Goal: Navigation & Orientation: Find specific page/section

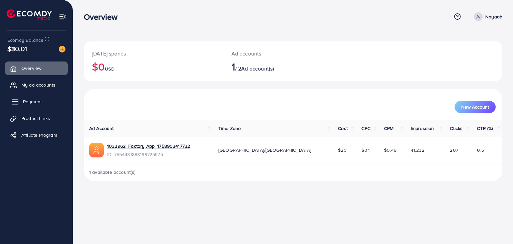
click at [33, 95] on link "Payment" at bounding box center [36, 101] width 63 height 13
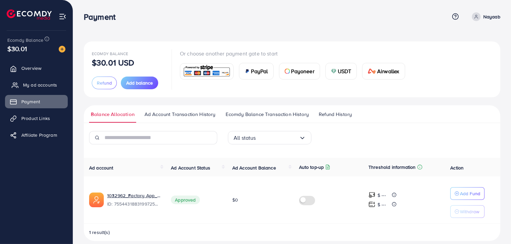
click at [45, 82] on span "My ad accounts" at bounding box center [40, 84] width 34 height 7
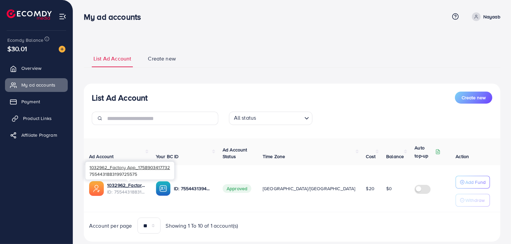
drag, startPoint x: 116, startPoint y: 185, endPoint x: 44, endPoint y: 119, distance: 97.8
click at [44, 119] on span "Product Links" at bounding box center [37, 118] width 29 height 7
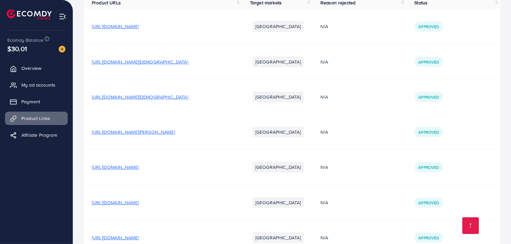
scroll to position [222, 0]
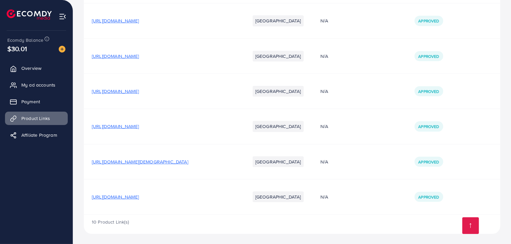
click at [139, 195] on span "[URL][DOMAIN_NAME]" at bounding box center [115, 196] width 47 height 7
click at [31, 90] on link "My ad accounts" at bounding box center [36, 84] width 63 height 13
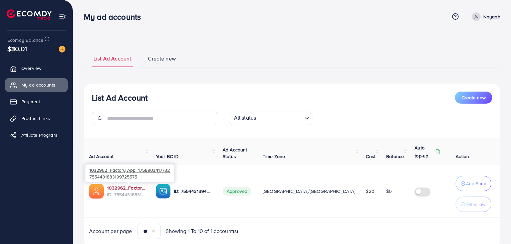
click at [140, 186] on link "1032962_Factory App_1758903417732" at bounding box center [126, 187] width 38 height 7
